Goal: Use online tool/utility: Utilize a website feature to perform a specific function

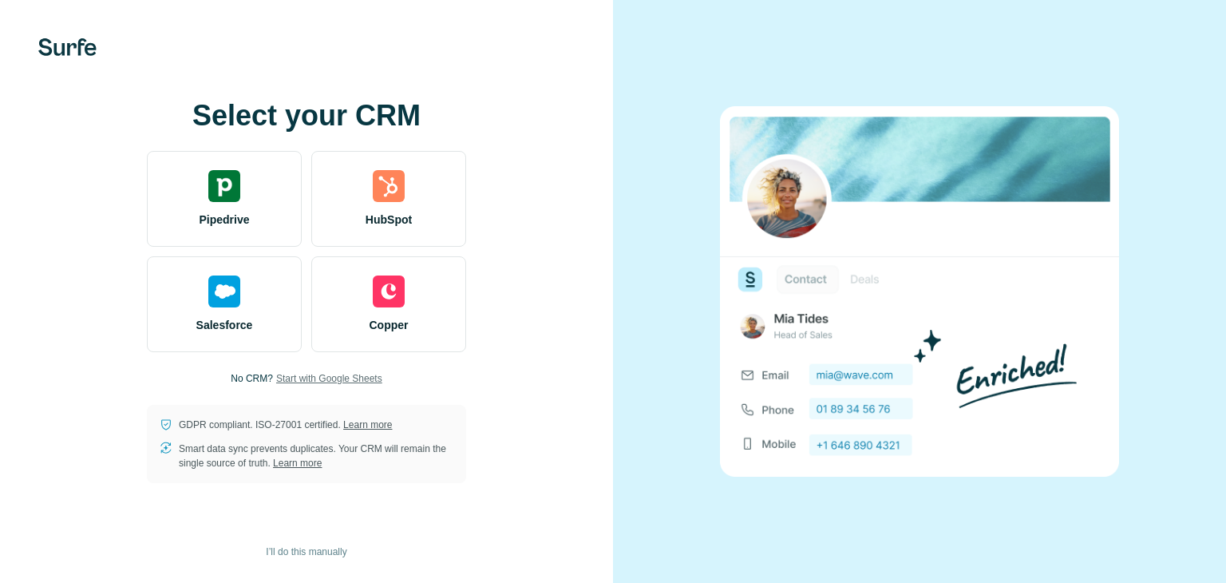
click at [366, 382] on span "Start with Google Sheets" at bounding box center [329, 378] width 106 height 14
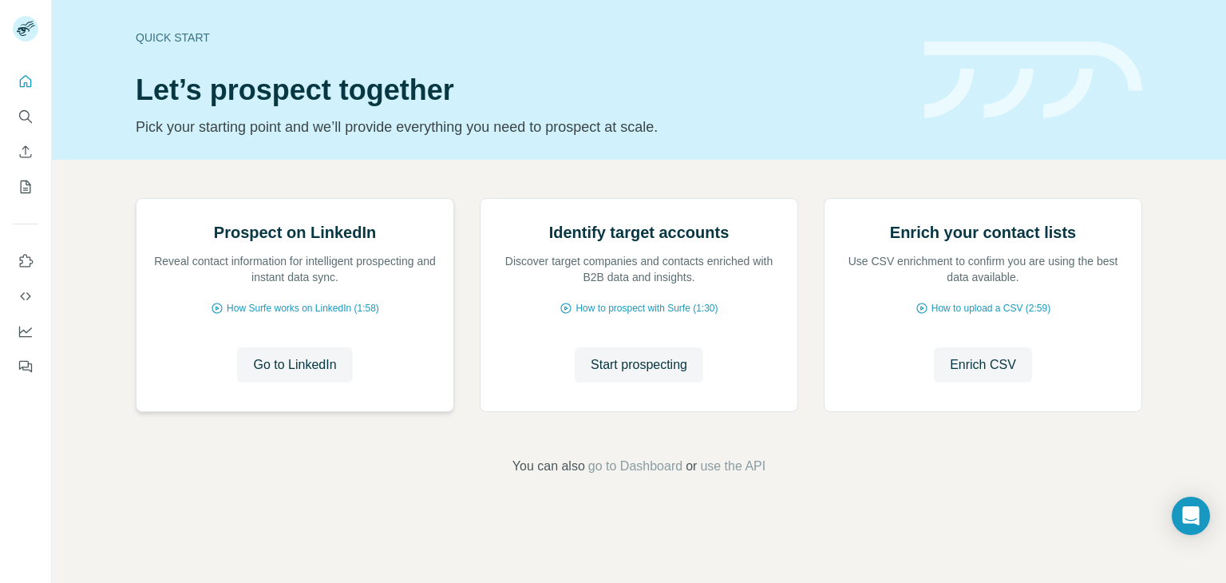
scroll to position [107, 0]
click at [319, 374] on span "Go to LinkedIn" at bounding box center [294, 364] width 83 height 19
click at [320, 374] on span "Go to LinkedIn" at bounding box center [294, 364] width 83 height 19
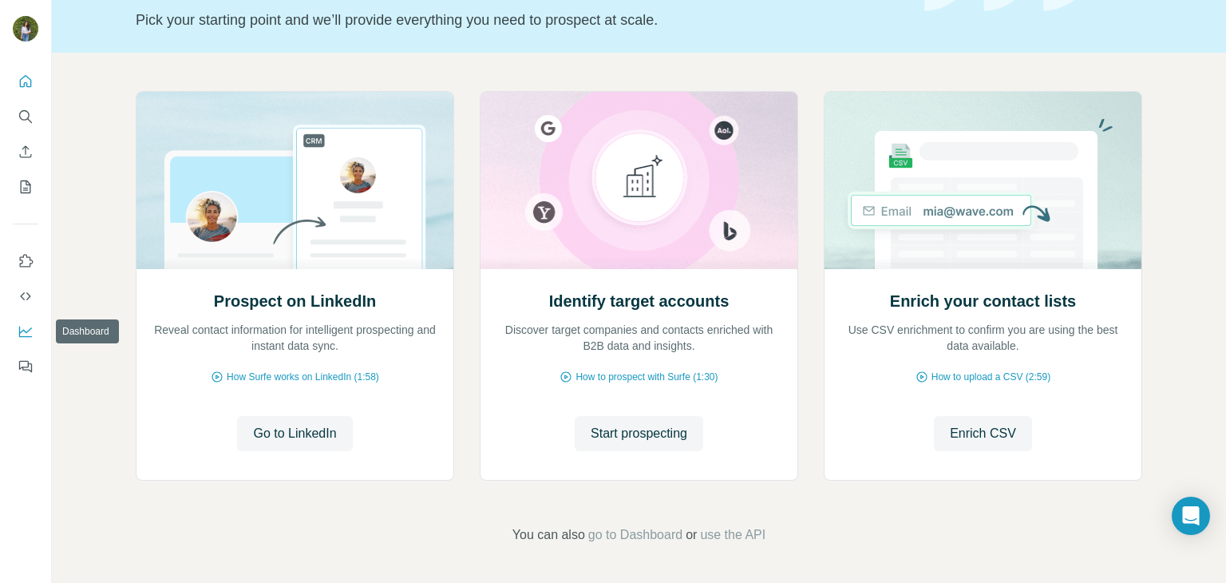
click at [30, 334] on icon "Dashboard" at bounding box center [26, 331] width 16 height 16
